Goal: Find specific page/section: Find specific page/section

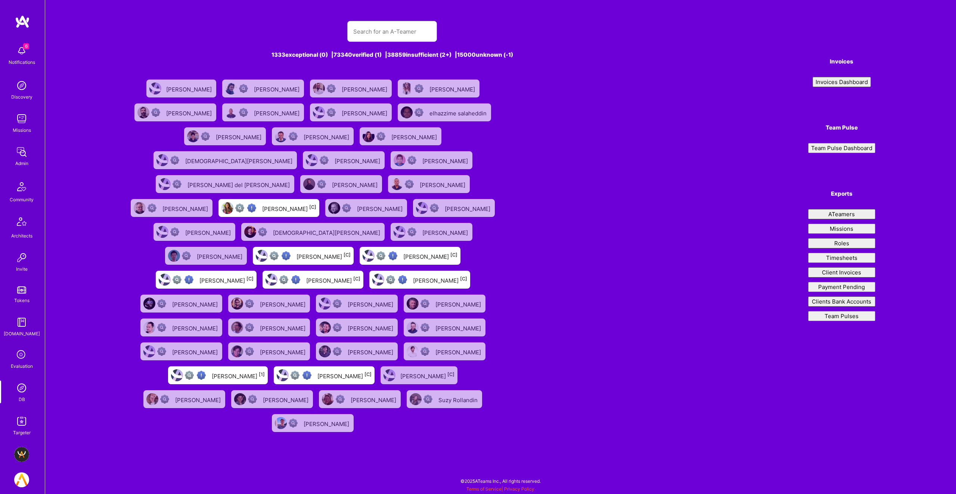
click at [832, 259] on button "Timesheets" at bounding box center [841, 258] width 67 height 10
click at [711, 64] on div "1333 exceptional (0) | 73340 verified (1) | 38859 insufficient (2+) | 15000 unk…" at bounding box center [500, 223] width 911 height 447
click at [18, 390] on img at bounding box center [21, 388] width 15 height 15
click at [396, 35] on input "text" at bounding box center [392, 31] width 78 height 19
click at [399, 28] on input "text" at bounding box center [392, 31] width 78 height 19
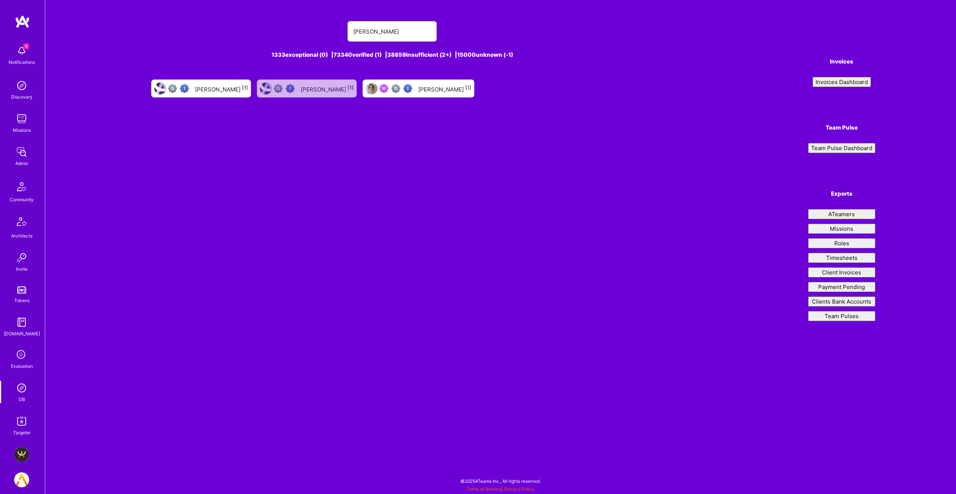
type input "[PERSON_NAME]"
click at [421, 91] on div "[PERSON_NAME] [1]" at bounding box center [444, 89] width 53 height 10
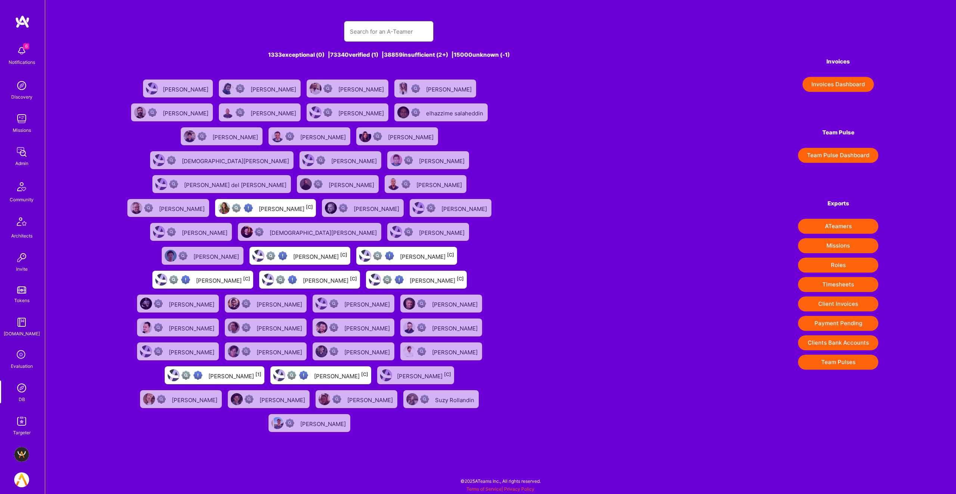
click at [358, 31] on input "text" at bounding box center [389, 31] width 78 height 19
paste input "[PERSON_NAME]"
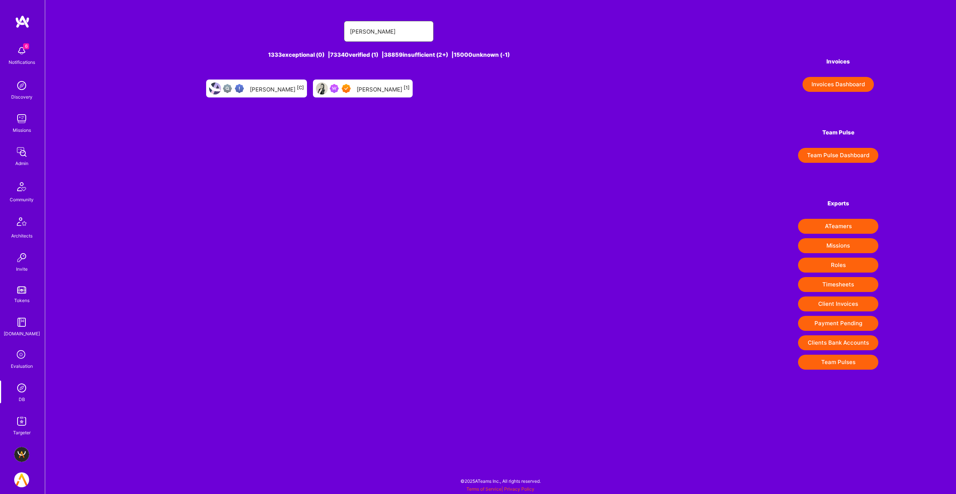
type input "[PERSON_NAME]"
click at [360, 83] on div "[PERSON_NAME] [1]" at bounding box center [363, 89] width 100 height 18
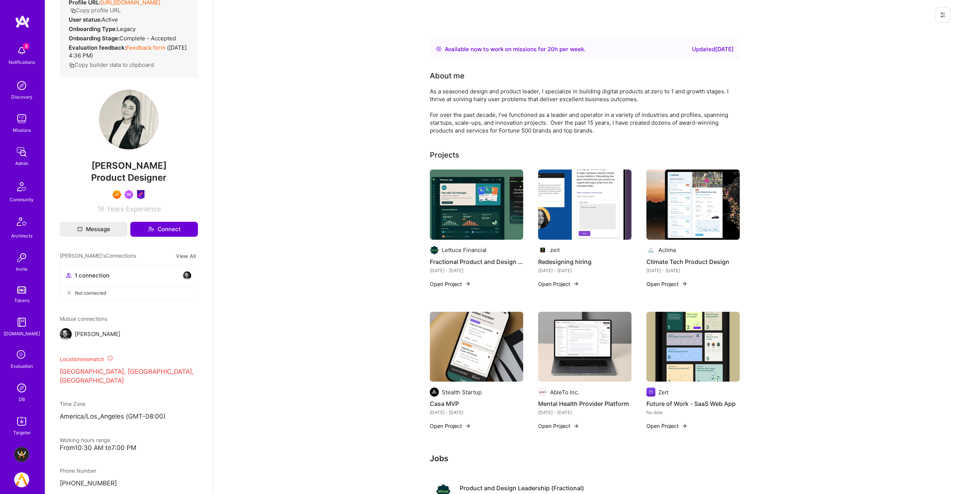
scroll to position [139, 0]
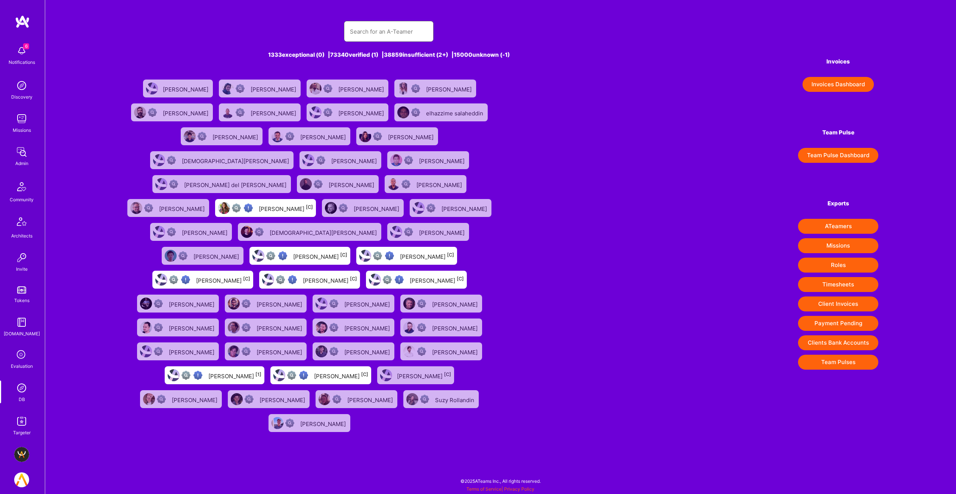
click at [398, 35] on input "text" at bounding box center [389, 31] width 78 height 19
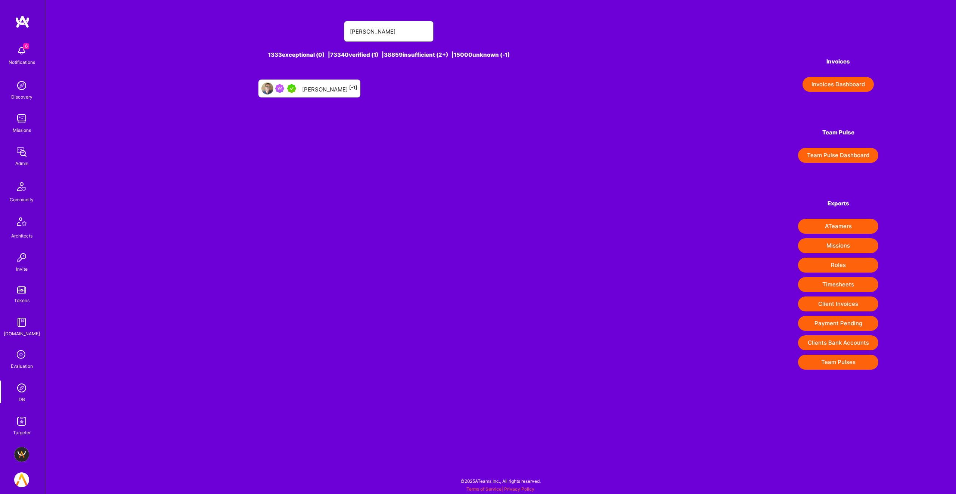
type input "[PERSON_NAME]"
click at [326, 86] on div "[PERSON_NAME] [-1]" at bounding box center [329, 89] width 55 height 10
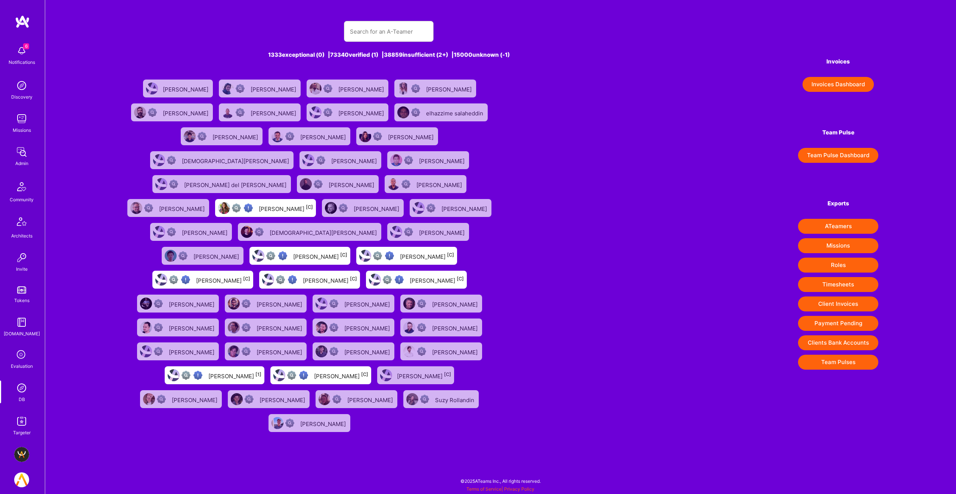
click at [366, 18] on div "1333 exceptional (0) | 73340 verified (1) | 38859 insufficient (2+) | 15000 unk…" at bounding box center [389, 223] width 532 height 423
click at [376, 28] on input "text" at bounding box center [389, 31] width 78 height 19
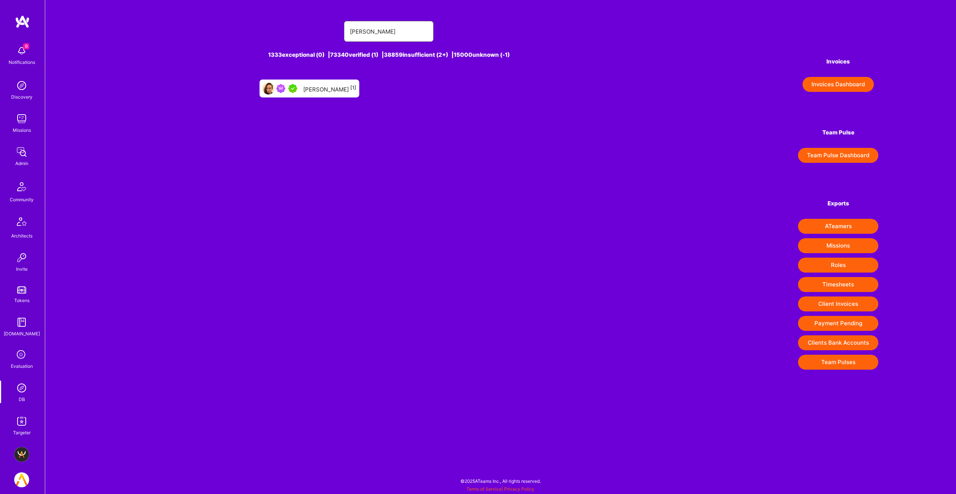
type input "[PERSON_NAME]"
click at [314, 85] on div "[PERSON_NAME] [1]" at bounding box center [329, 89] width 53 height 10
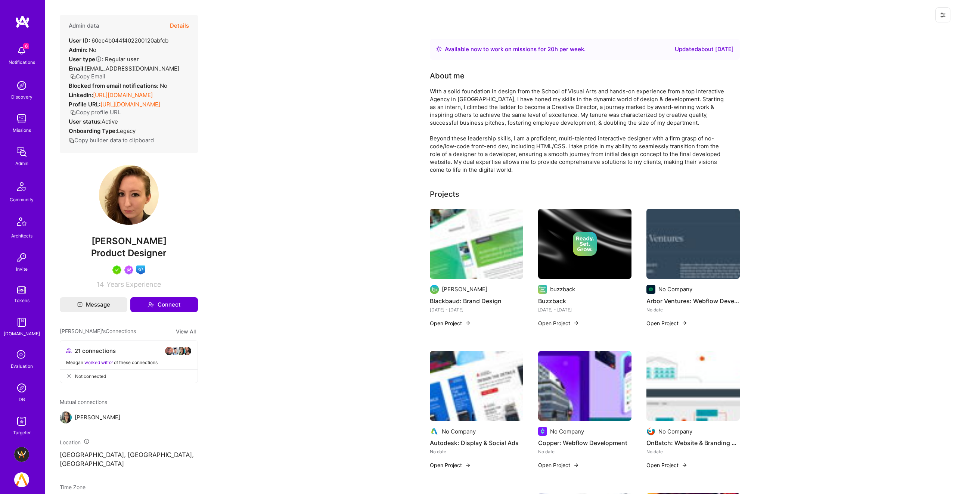
scroll to position [88, 0]
